Goal: Transaction & Acquisition: Obtain resource

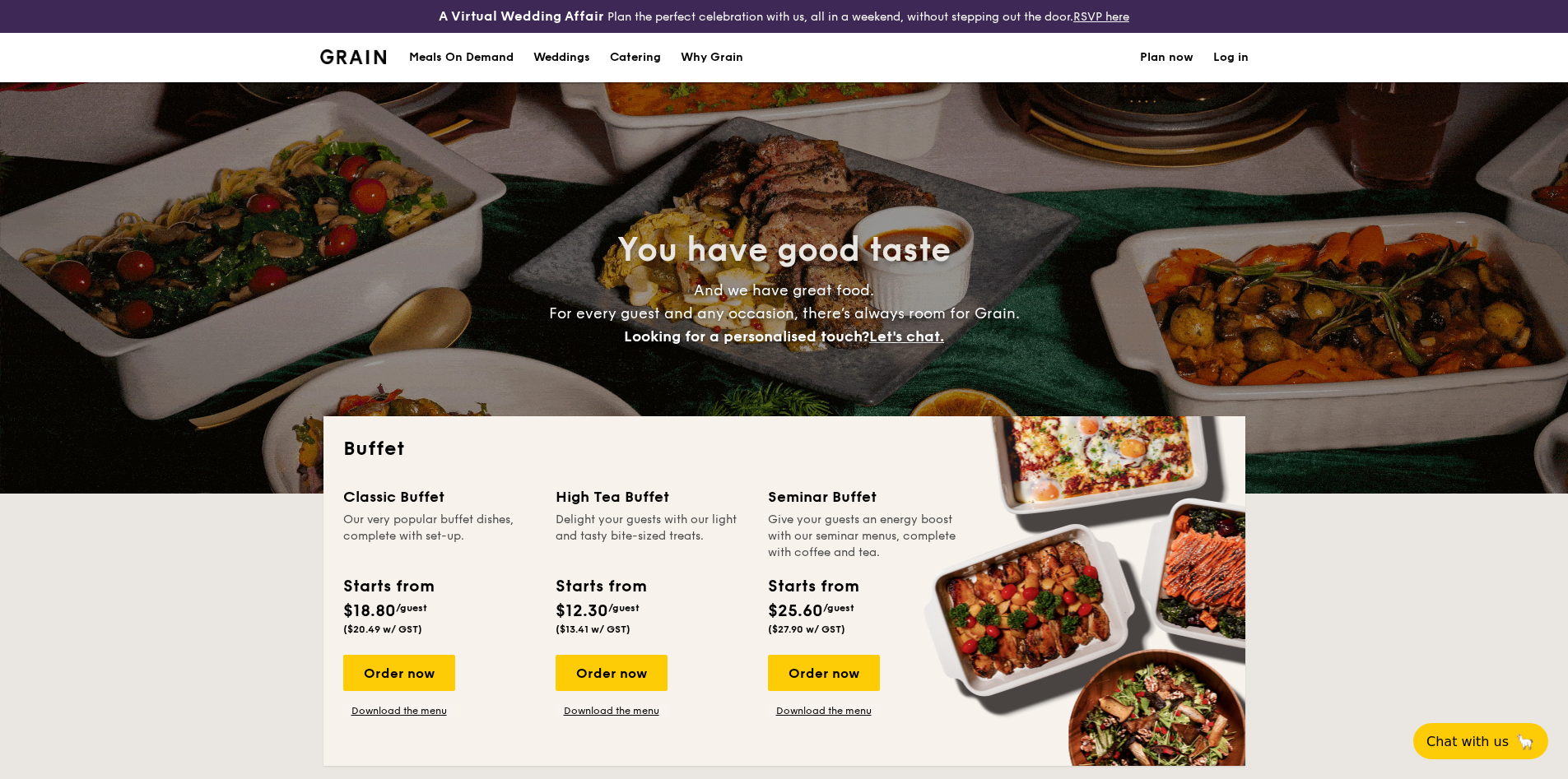
select select
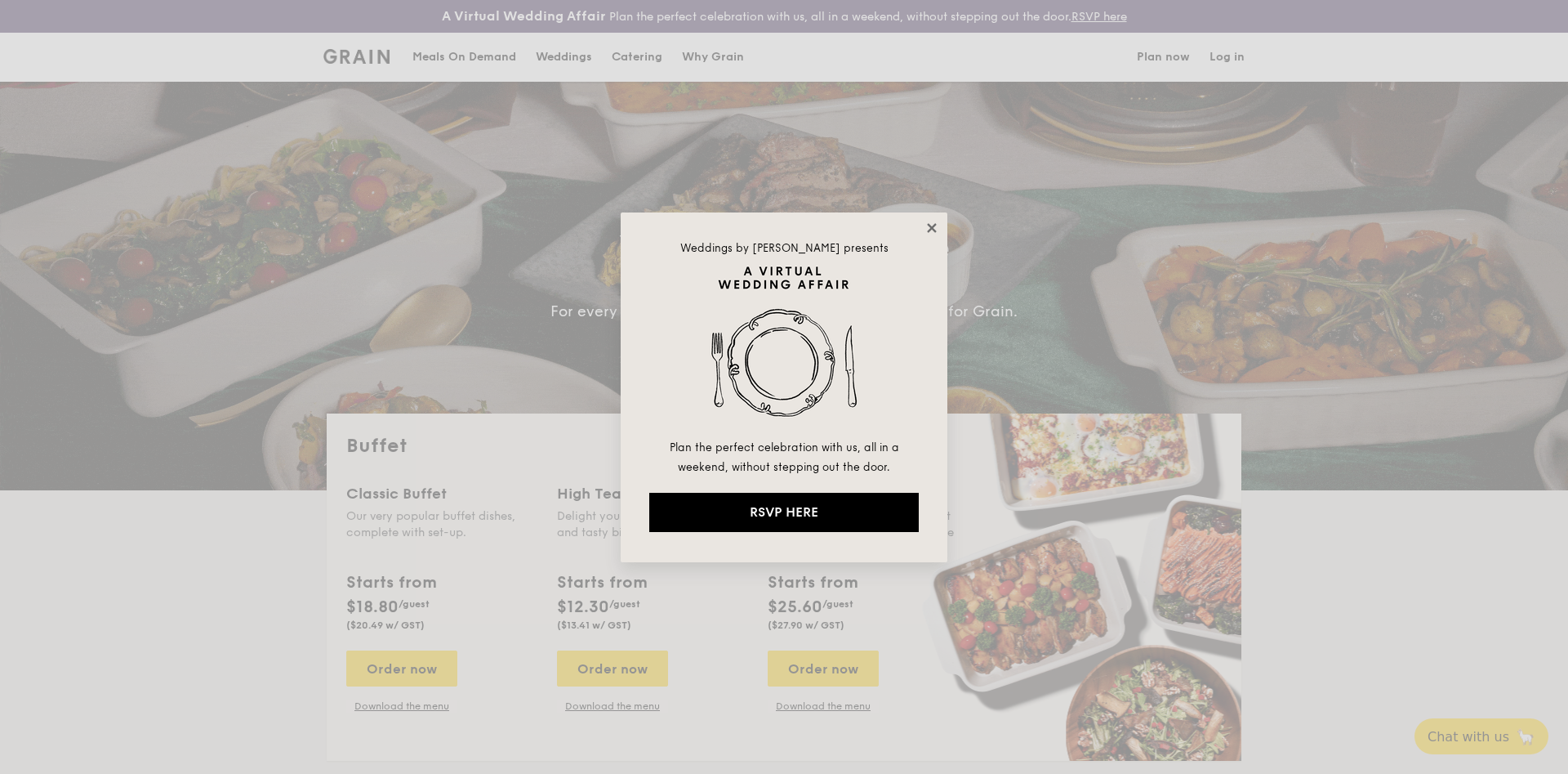
click at [928, 227] on icon at bounding box center [932, 228] width 14 height 14
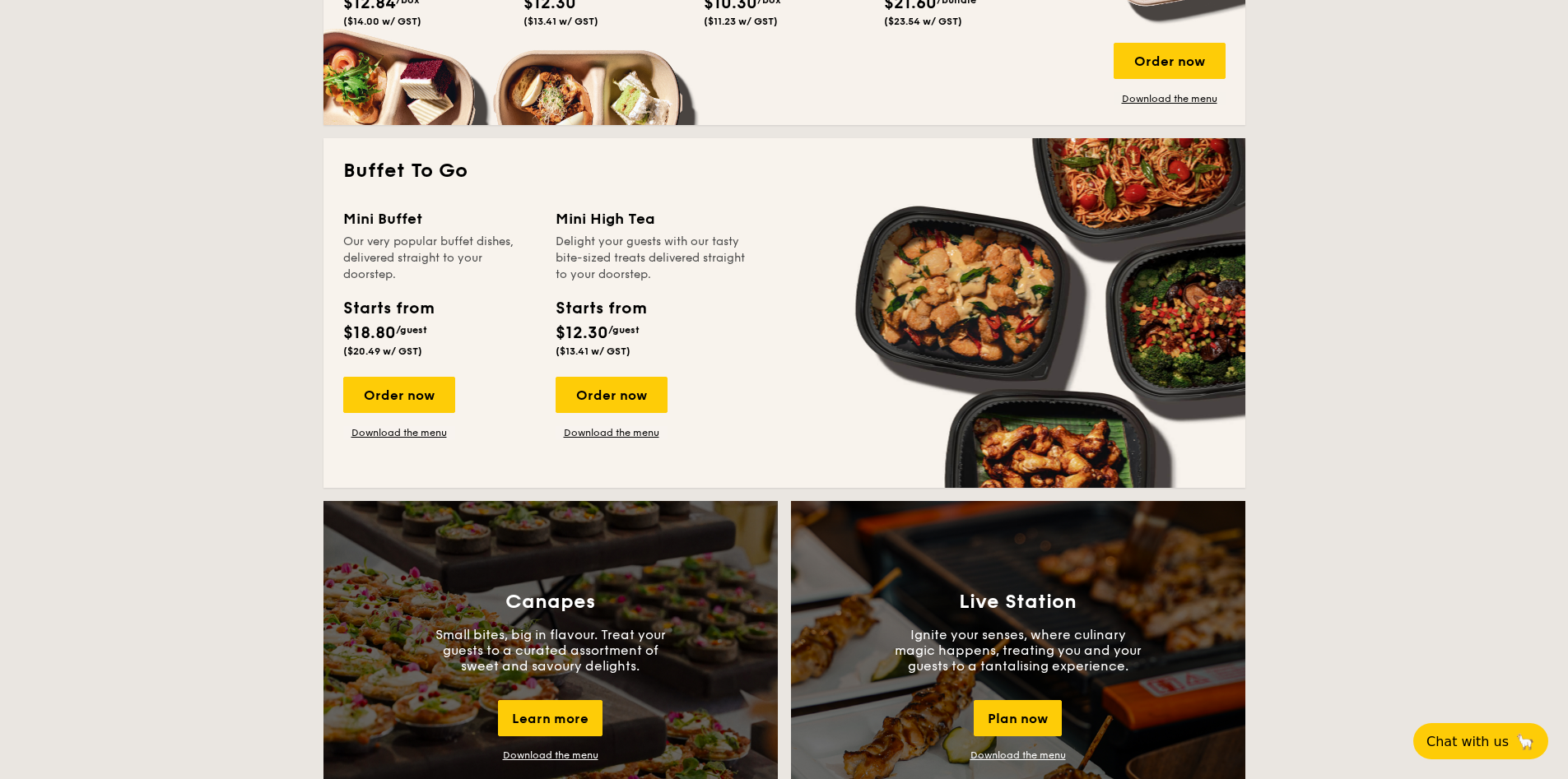
scroll to position [740, 0]
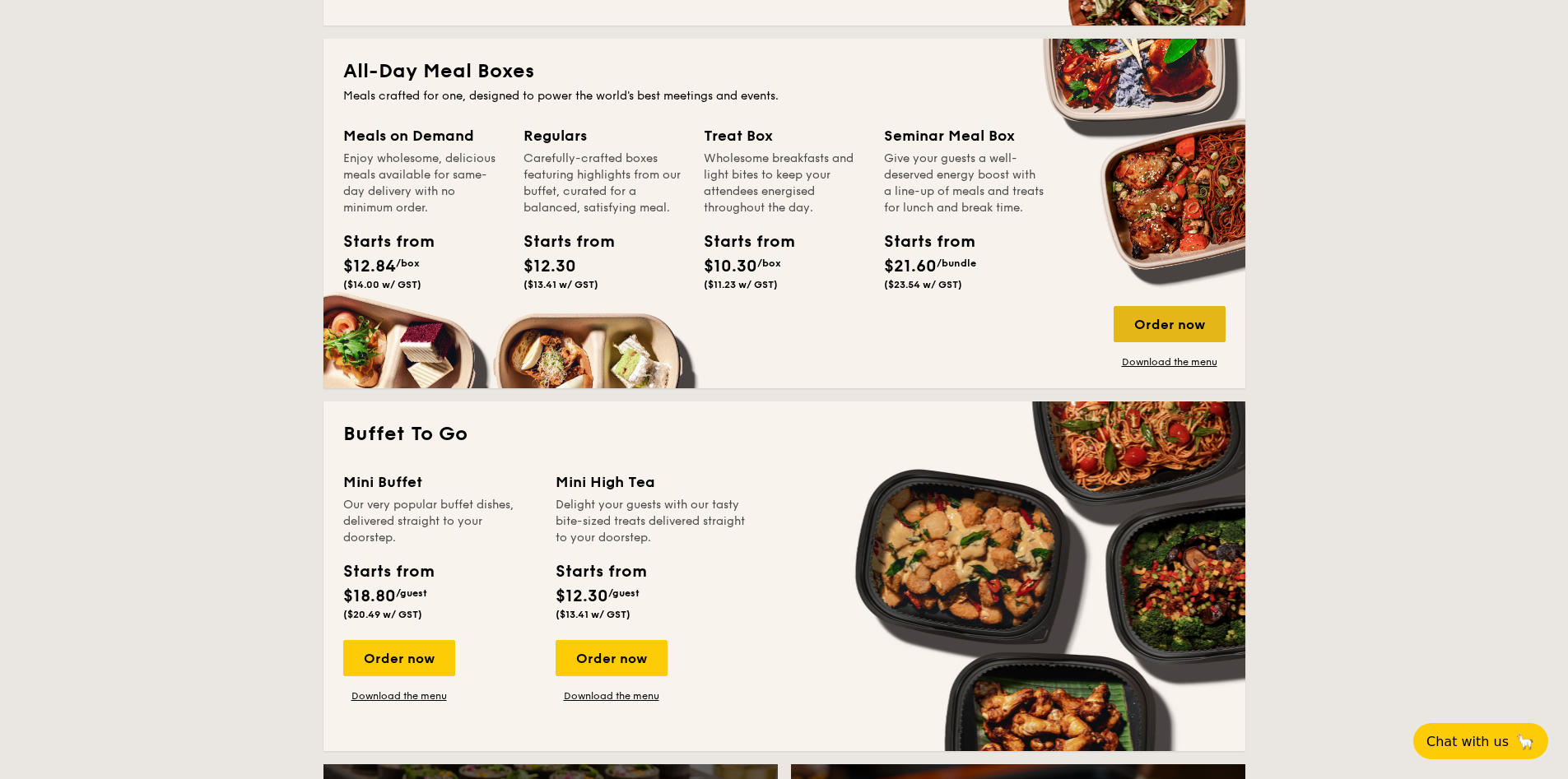
click at [1176, 319] on div "Order now" at bounding box center [1168, 324] width 111 height 36
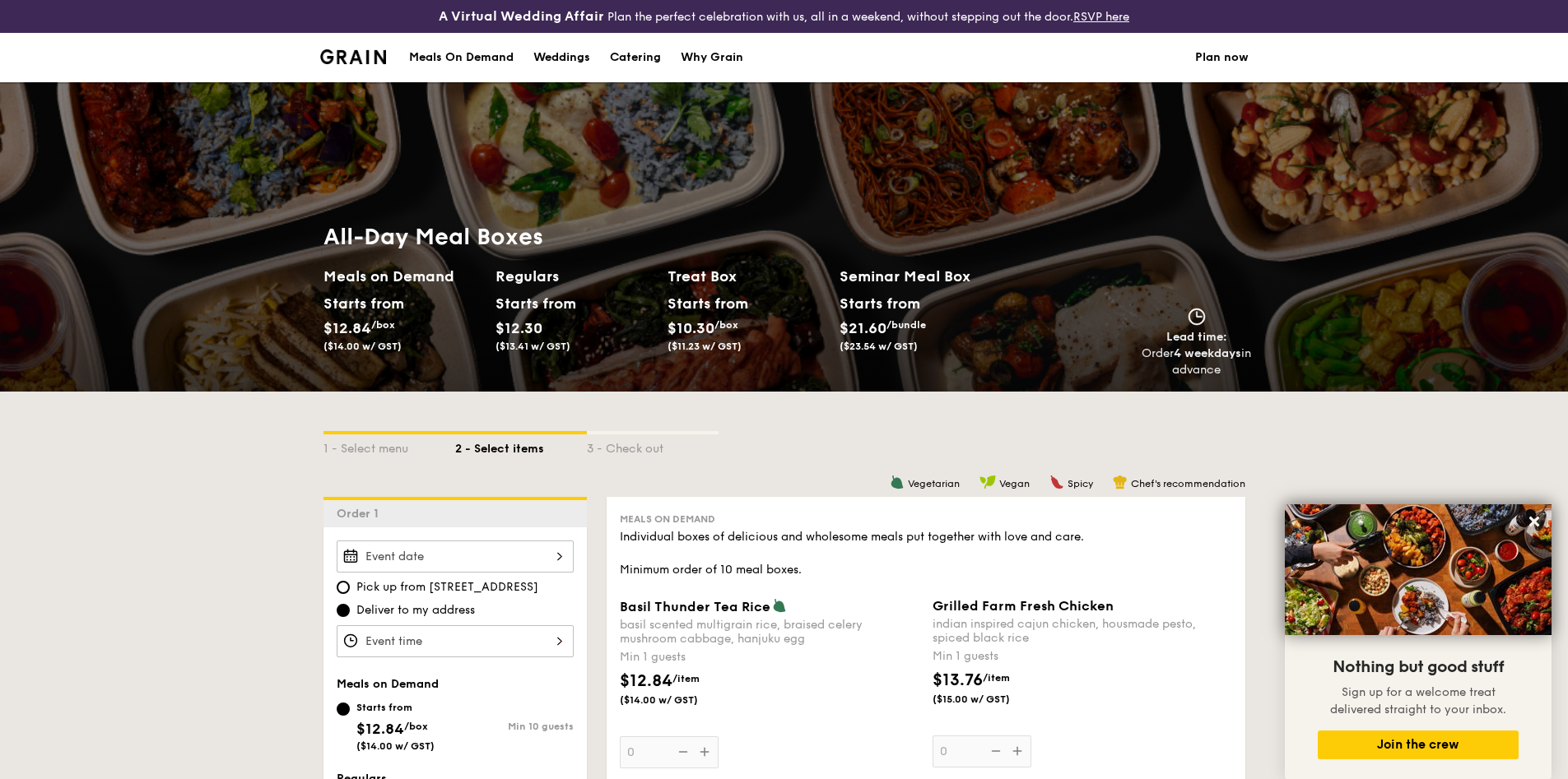
scroll to position [740, 0]
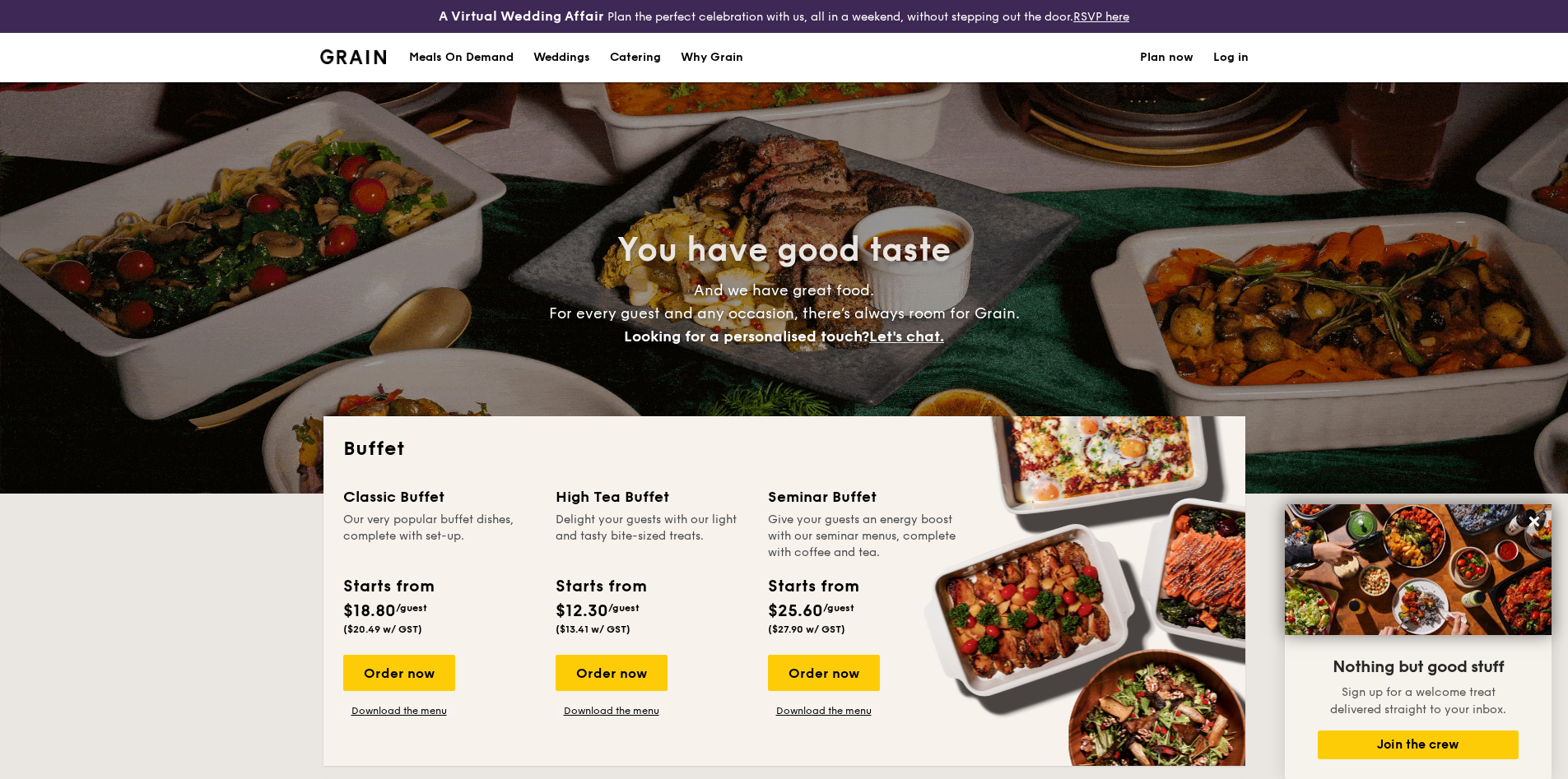
select select
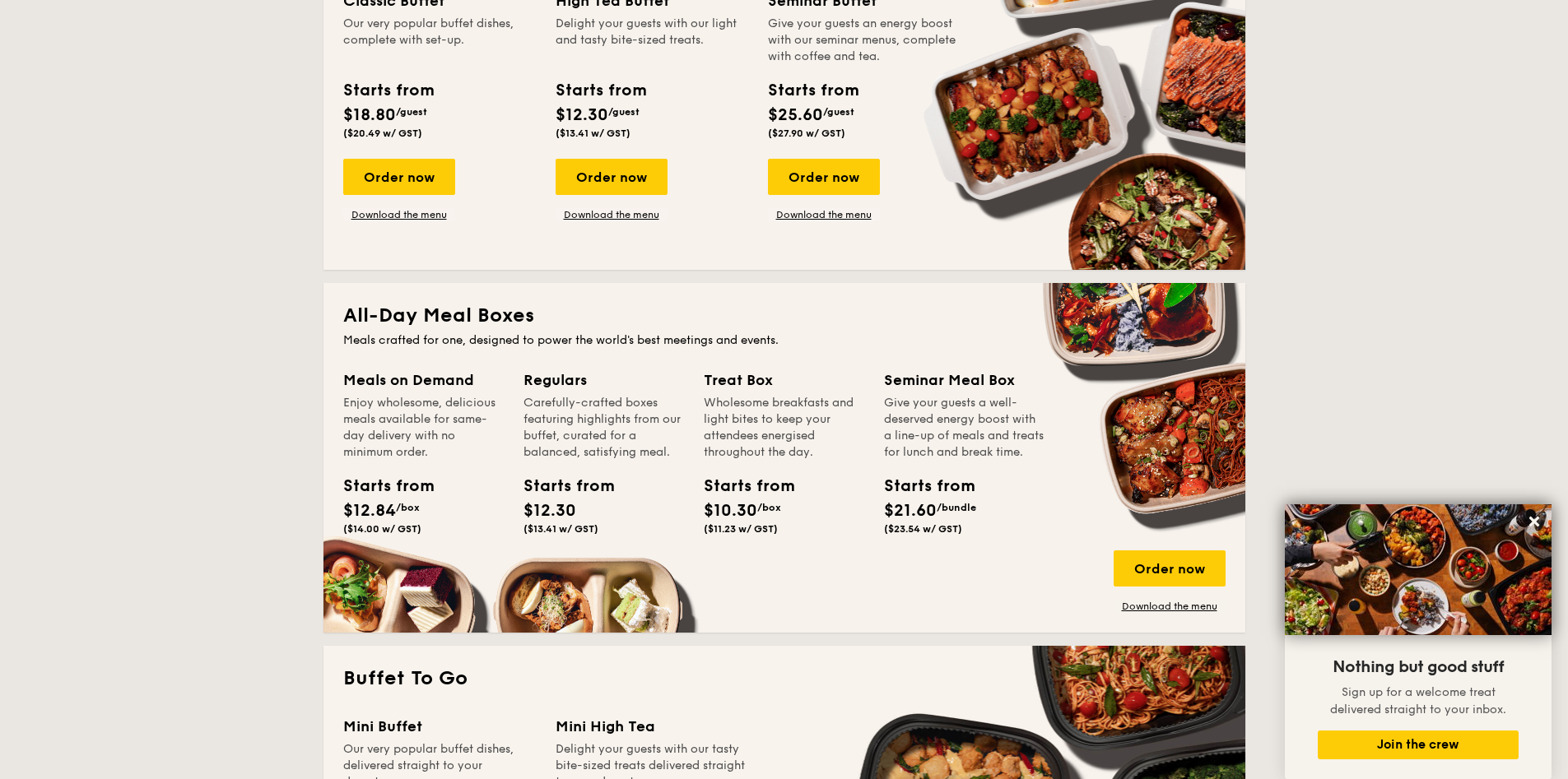
scroll to position [494, 0]
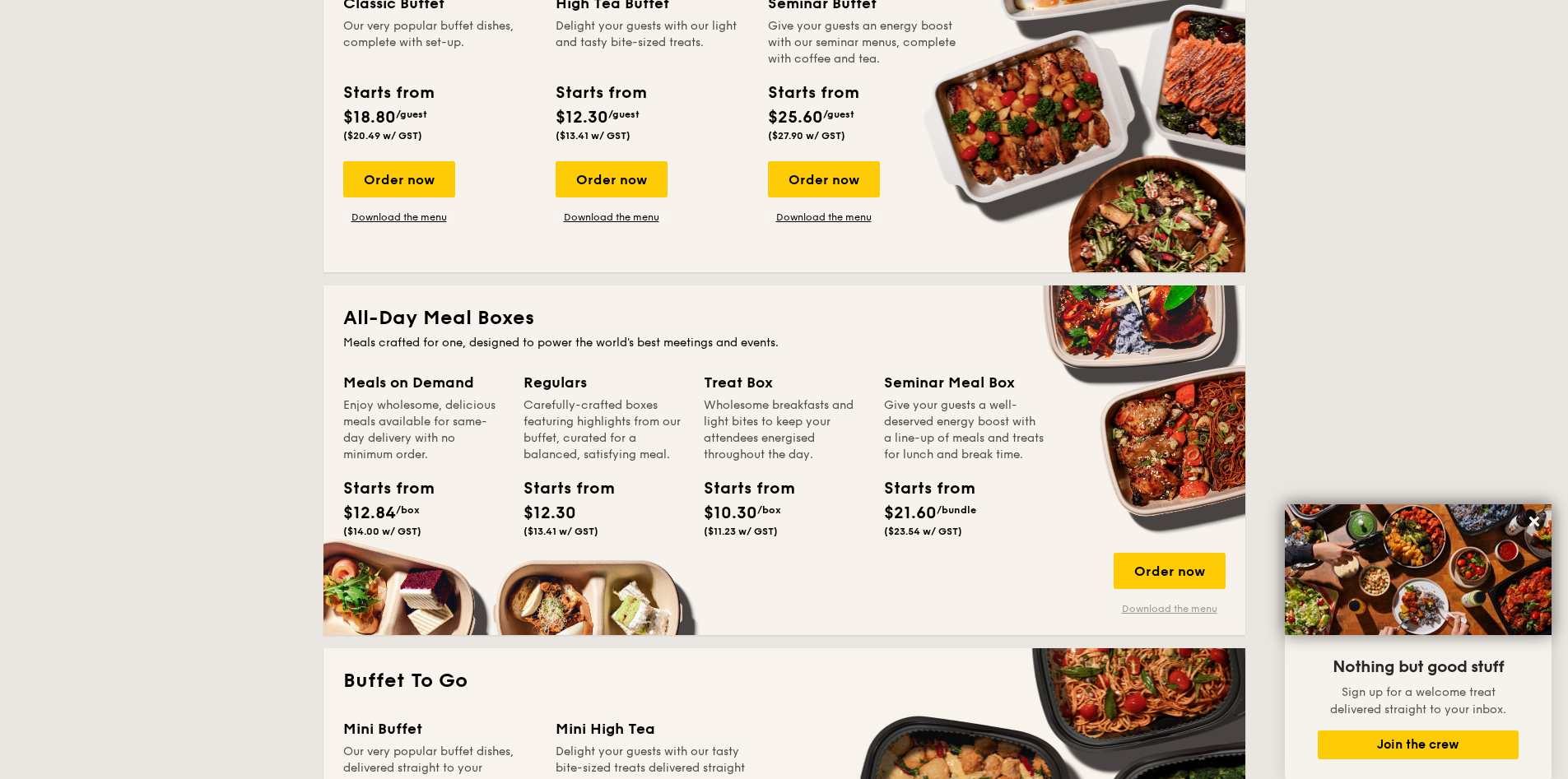
click at [1166, 609] on link "Download the menu" at bounding box center [1168, 609] width 111 height 14
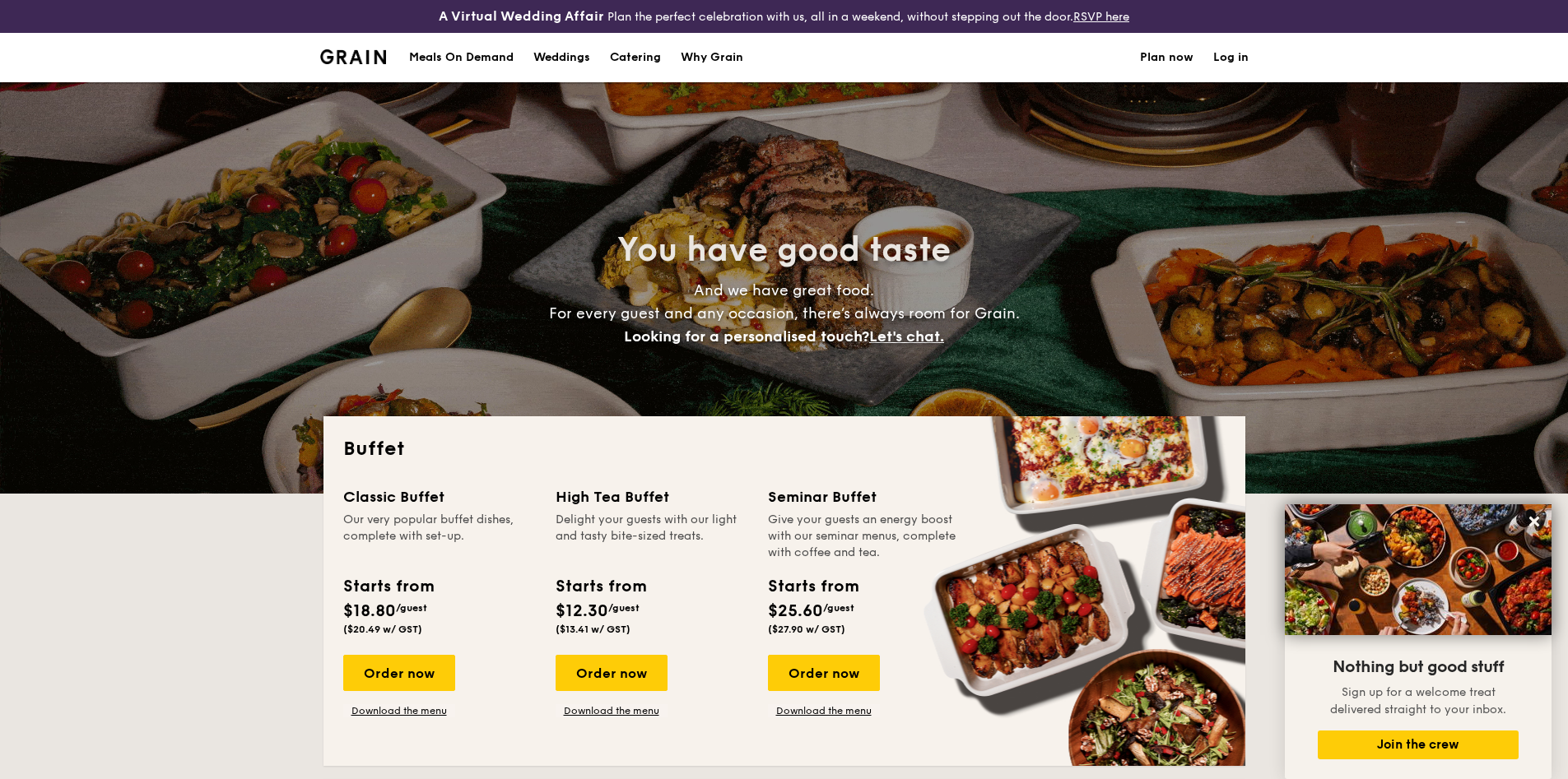
click at [738, 61] on div "Why Grain" at bounding box center [711, 57] width 63 height 49
